Goal: Information Seeking & Learning: Learn about a topic

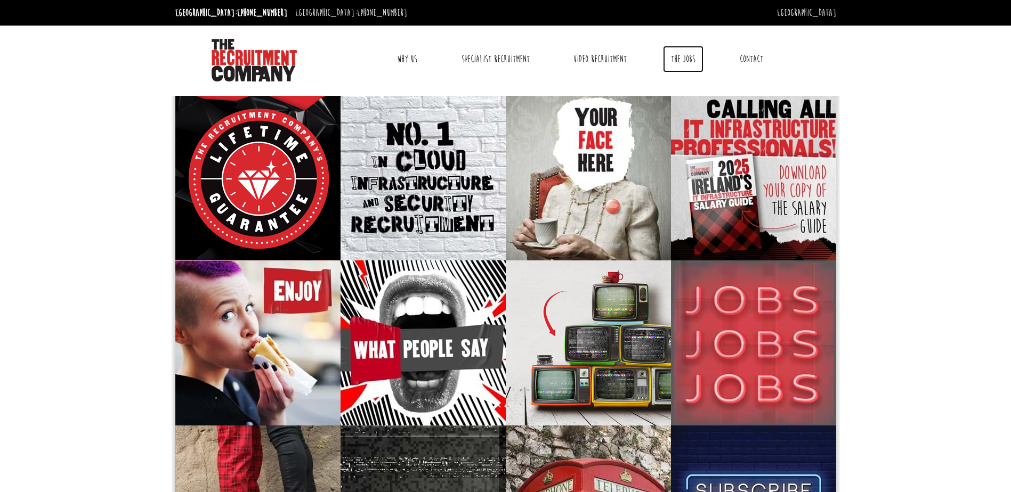
click at [690, 59] on link "The Jobs" at bounding box center [683, 59] width 40 height 27
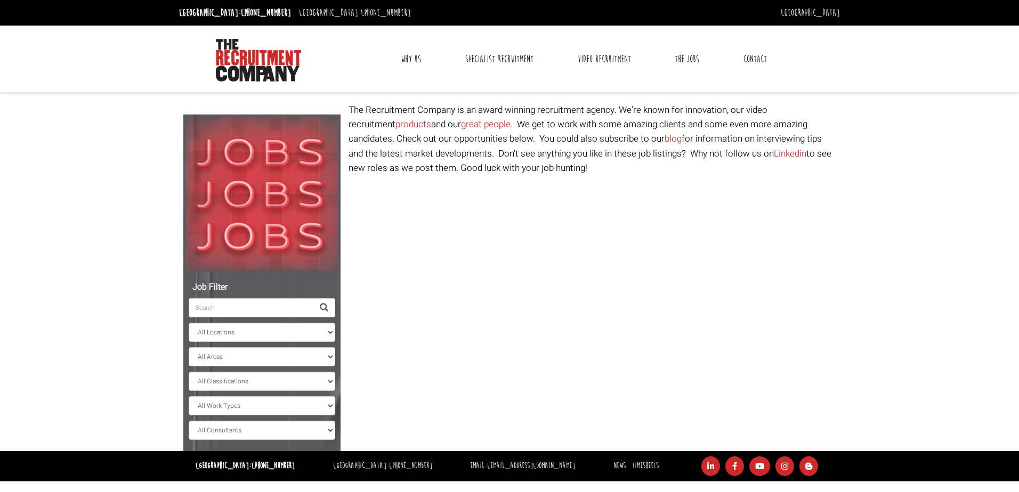
select select "Ireland"
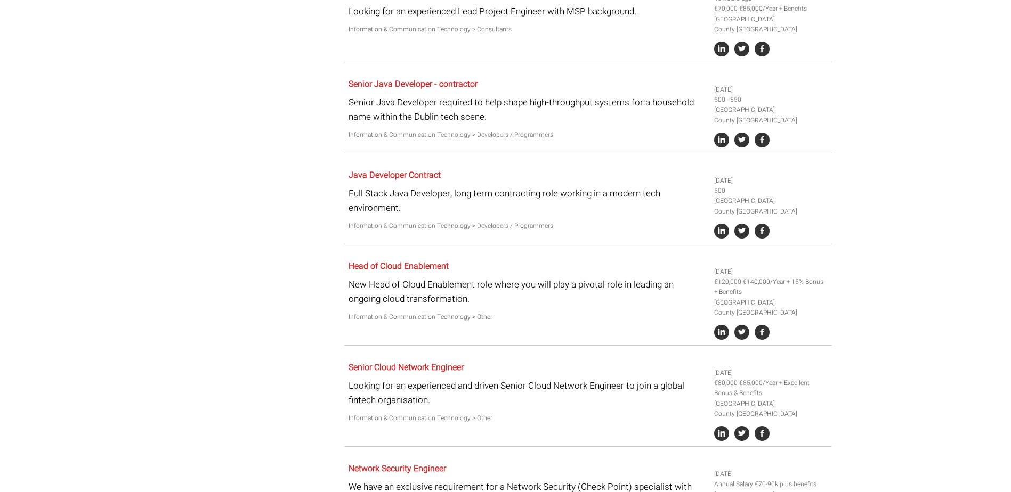
scroll to position [533, 0]
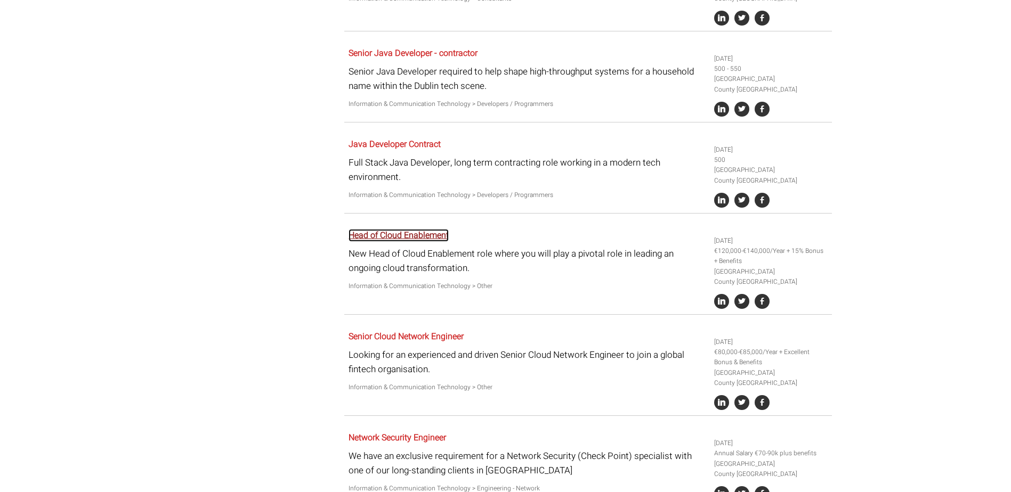
click at [418, 235] on link "Head of Cloud Enablement" at bounding box center [398, 235] width 100 height 13
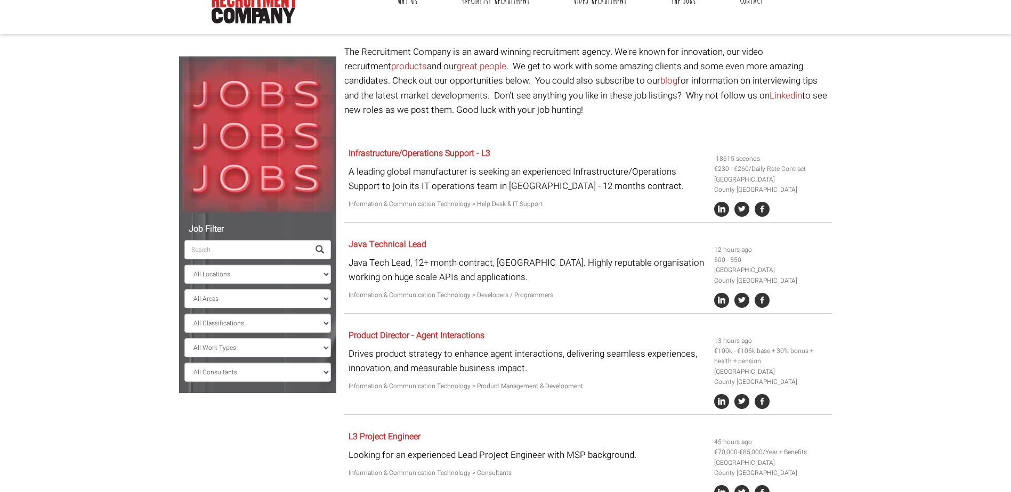
scroll to position [0, 0]
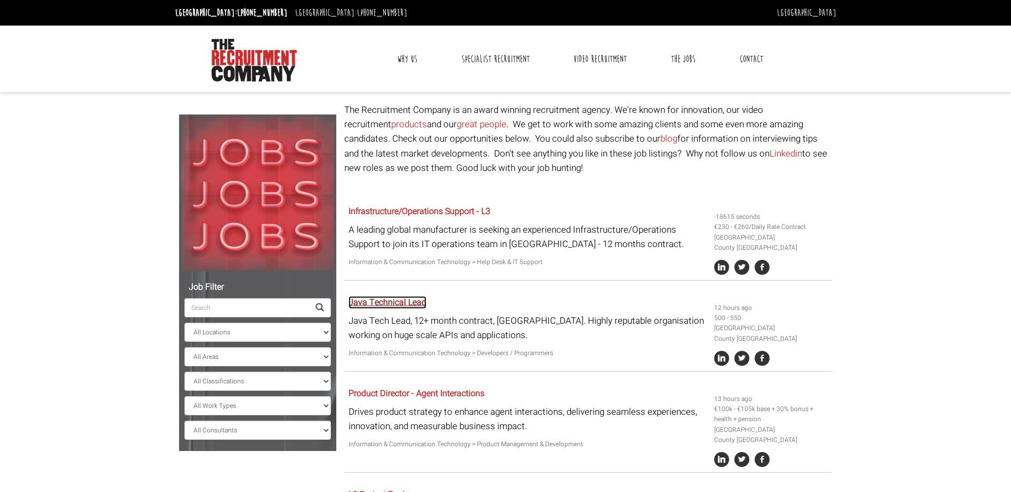
click at [403, 304] on link "Java Technical Lead" at bounding box center [387, 302] width 78 height 13
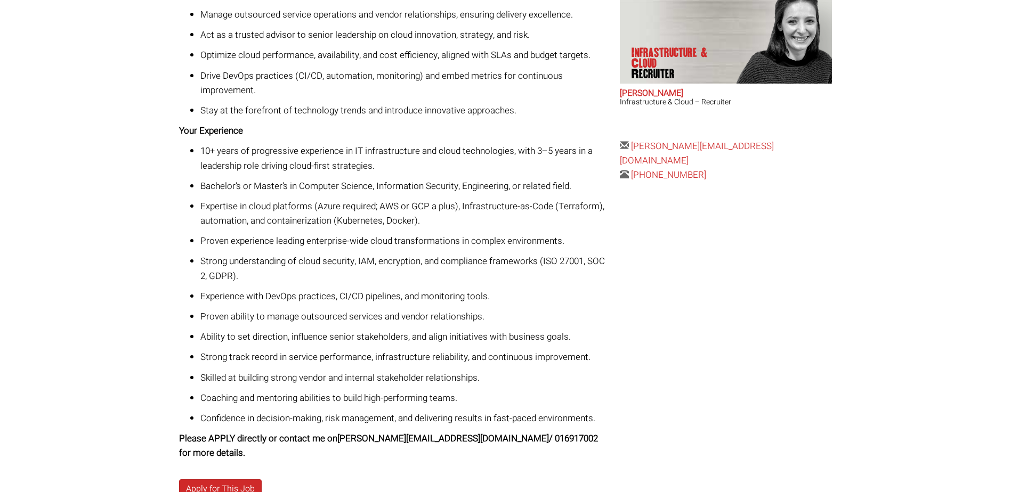
scroll to position [426, 0]
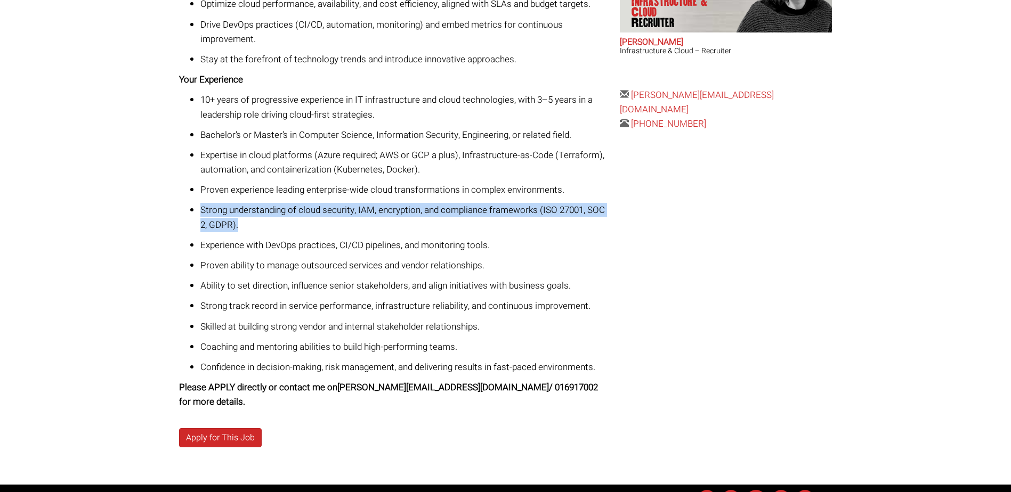
drag, startPoint x: 202, startPoint y: 207, endPoint x: 239, endPoint y: 225, distance: 41.0
click at [239, 225] on p "Strong understanding of cloud security, IAM, encryption, and compliance framewo…" at bounding box center [405, 217] width 411 height 29
drag, startPoint x: 239, startPoint y: 225, endPoint x: 232, endPoint y: 225, distance: 6.9
copy p "Strong understanding of cloud security, IAM, encryption, and compliance framewo…"
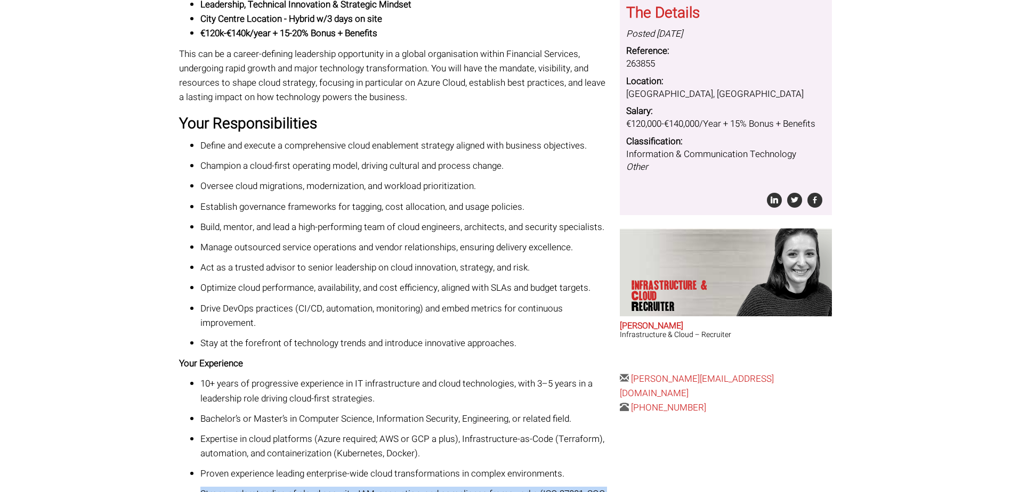
scroll to position [160, 0]
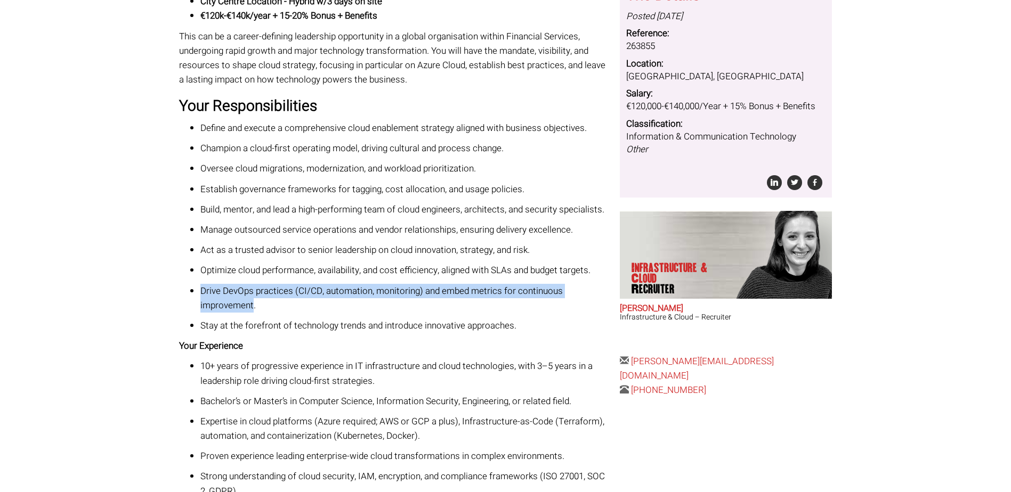
drag, startPoint x: 201, startPoint y: 290, endPoint x: 254, endPoint y: 304, distance: 54.5
click at [254, 304] on p "Drive DevOps practices (CI/CD, automation, monitoring) and embed metrics for co…" at bounding box center [405, 298] width 411 height 29
drag, startPoint x: 254, startPoint y: 304, endPoint x: 246, endPoint y: 306, distance: 7.8
copy p "Drive DevOps practices (CI/CD, automation, monitoring) and embed metrics for co…"
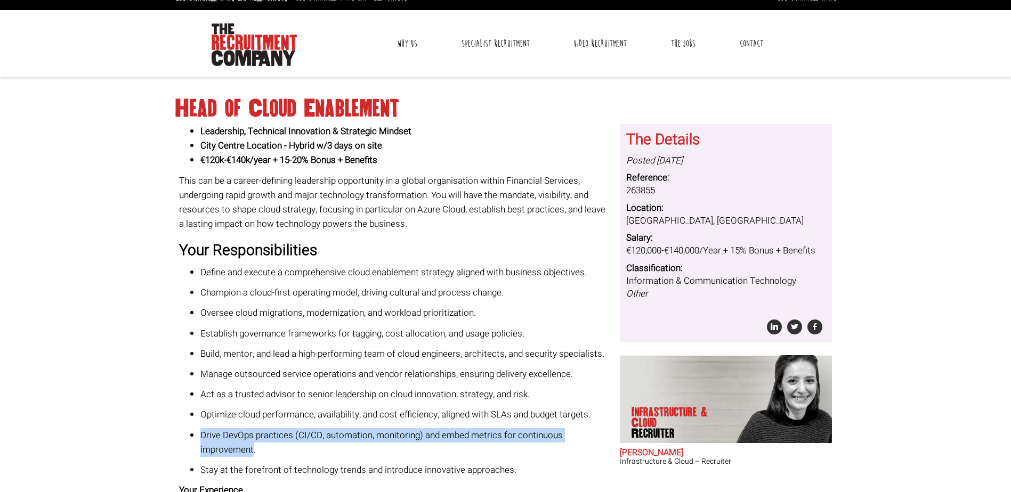
scroll to position [0, 0]
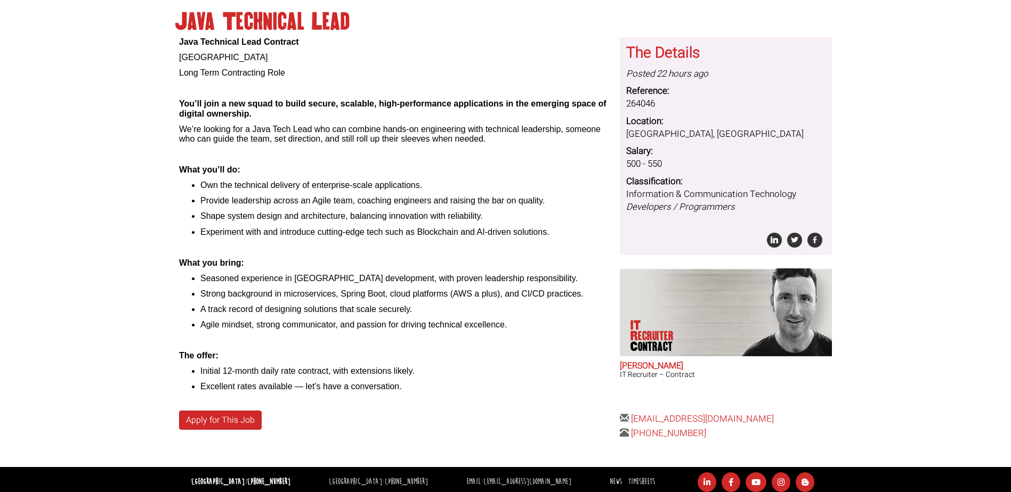
scroll to position [107, 0]
